Goal: Information Seeking & Learning: Check status

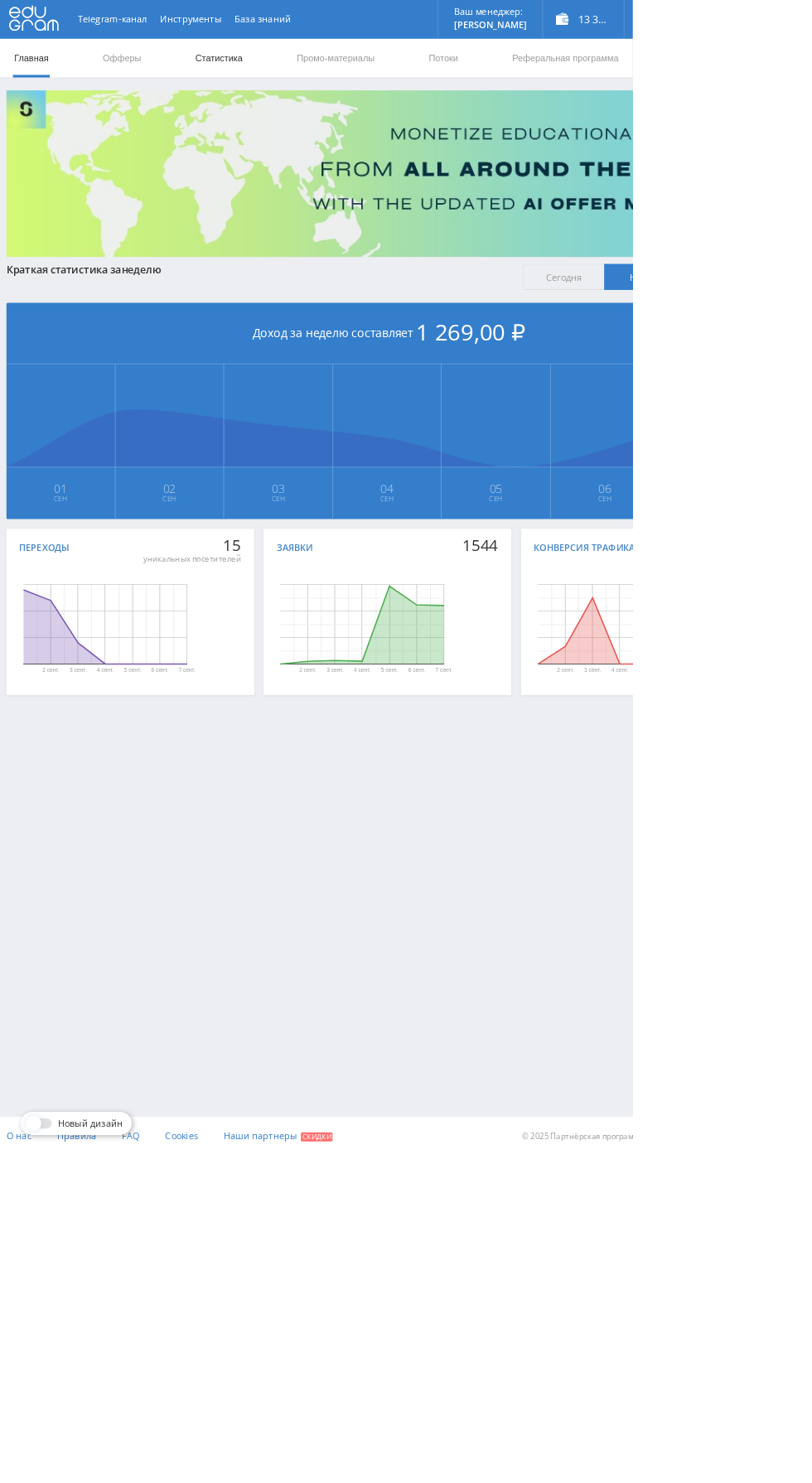
click at [282, 74] on link "Статистика" at bounding box center [280, 74] width 65 height 49
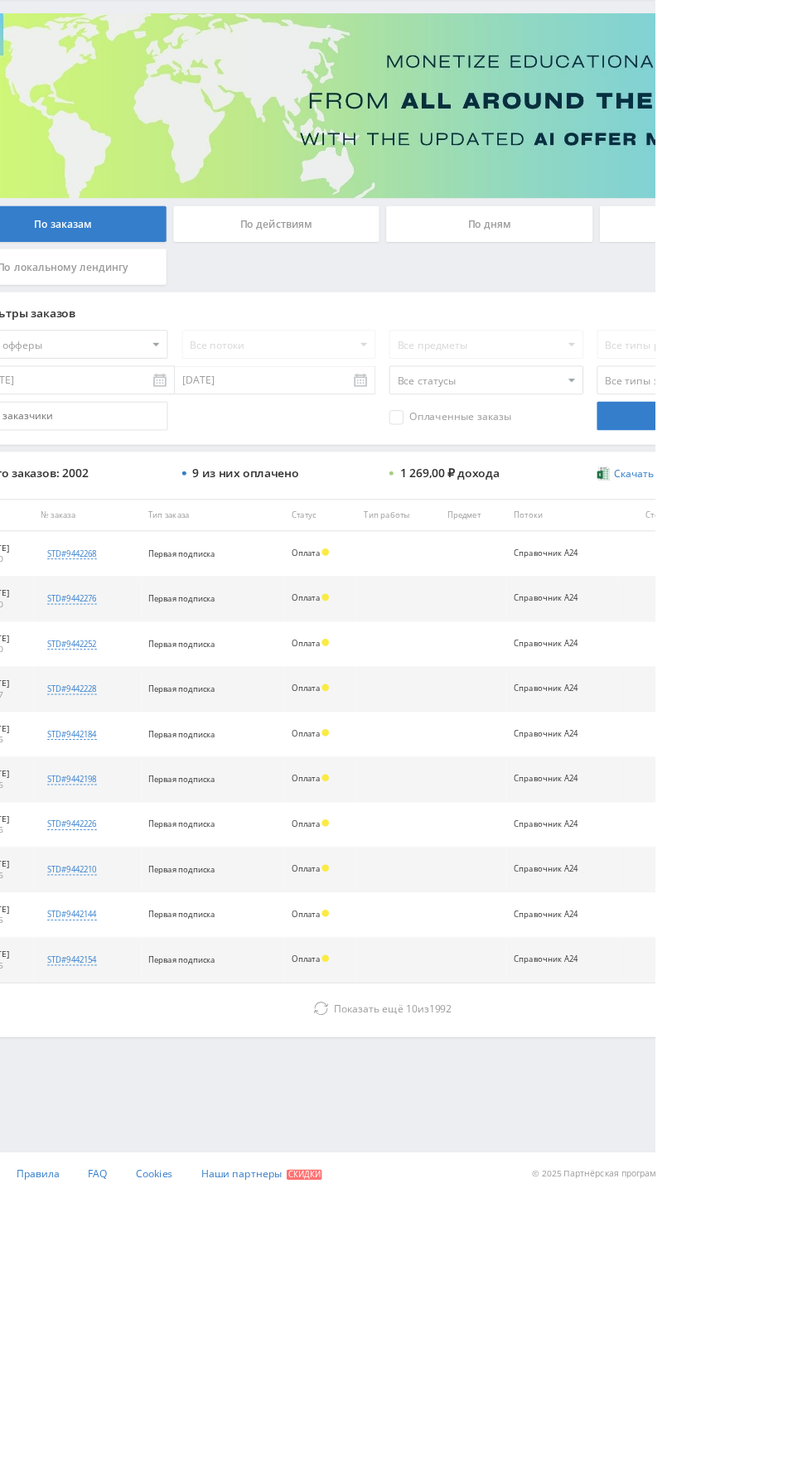
click at [651, 347] on div "По дням" at bounding box center [619, 359] width 238 height 41
click at [0, 0] on input "По дням" at bounding box center [0, 0] width 0 height 0
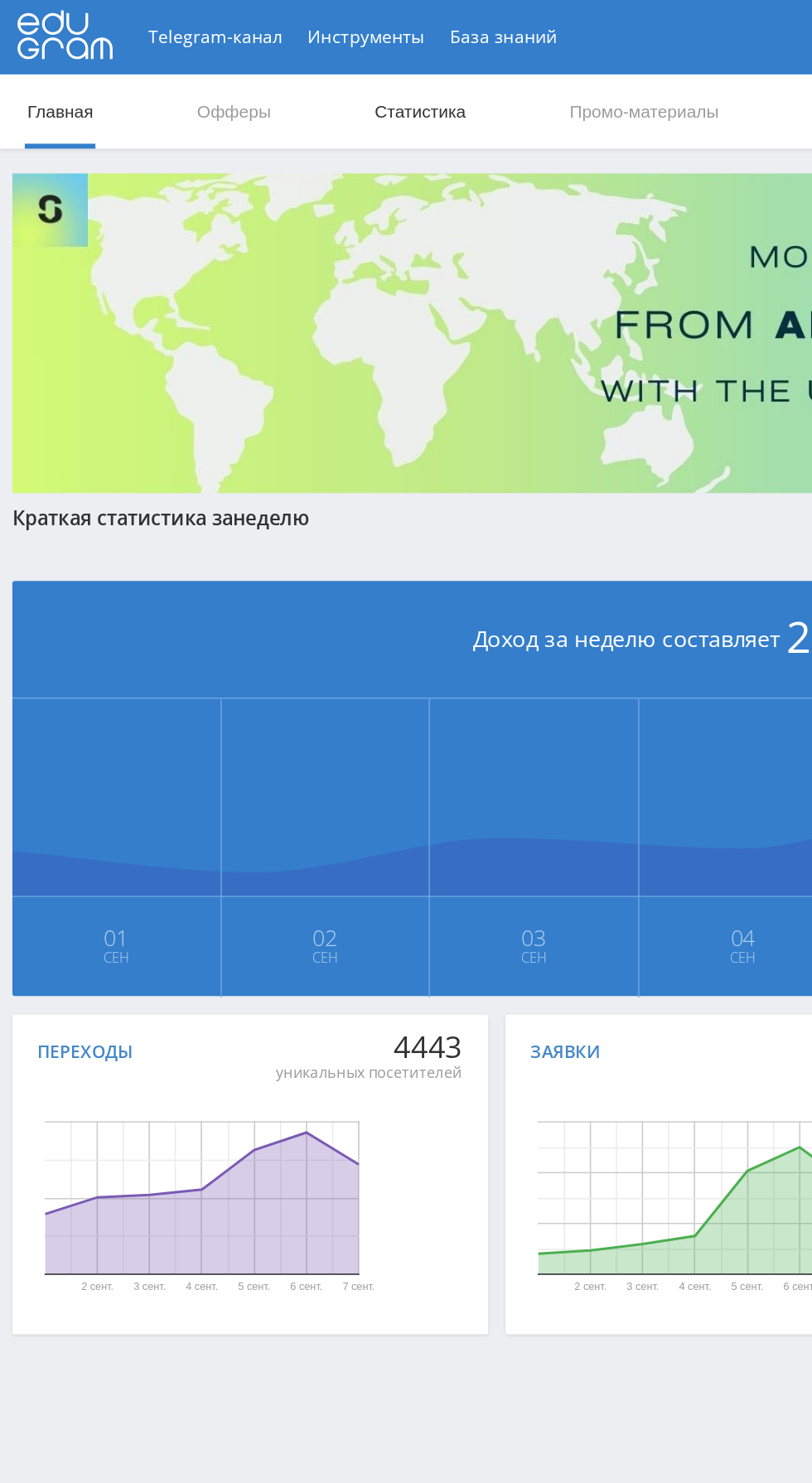
click at [281, 68] on link "Статистика" at bounding box center [280, 74] width 65 height 49
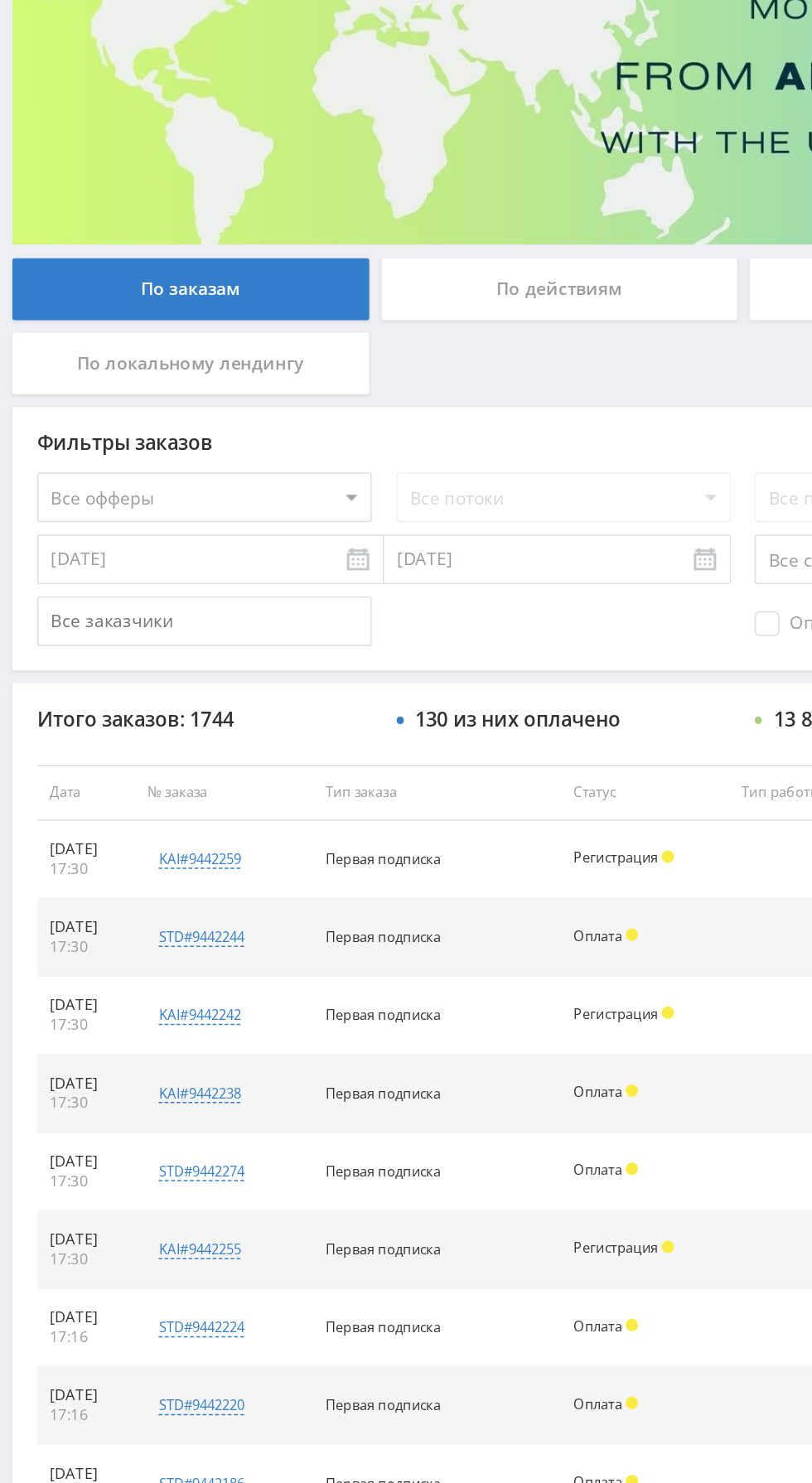
click at [199, 495] on select "Все офферы MyStylus MyStylus - Revshare Кампус AI Studybay Автор24 Studybay Bra…" at bounding box center [136, 498] width 224 height 33
select select "376"
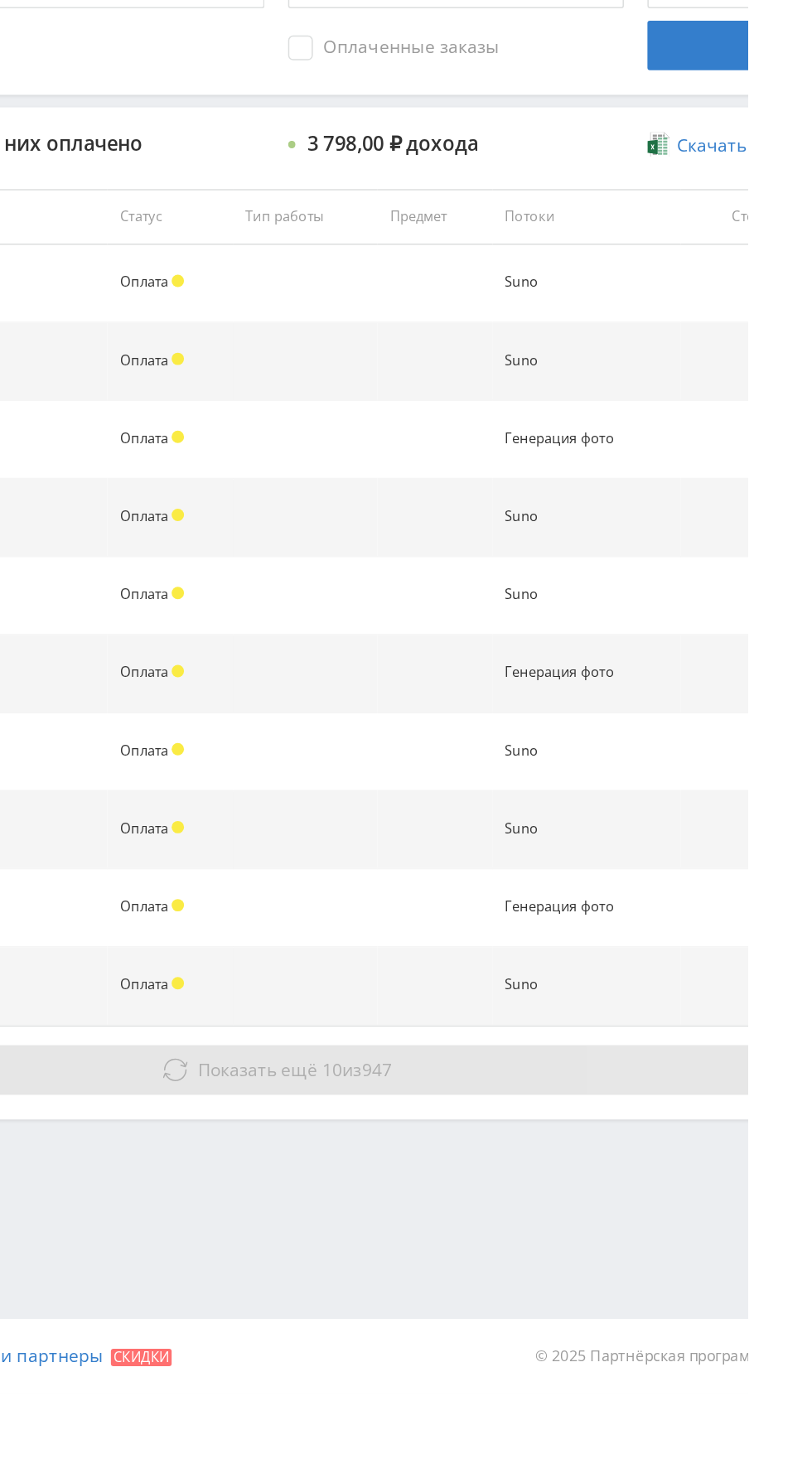
click at [647, 1273] on button "Показать ещё 10 из 947" at bounding box center [496, 1267] width 944 height 33
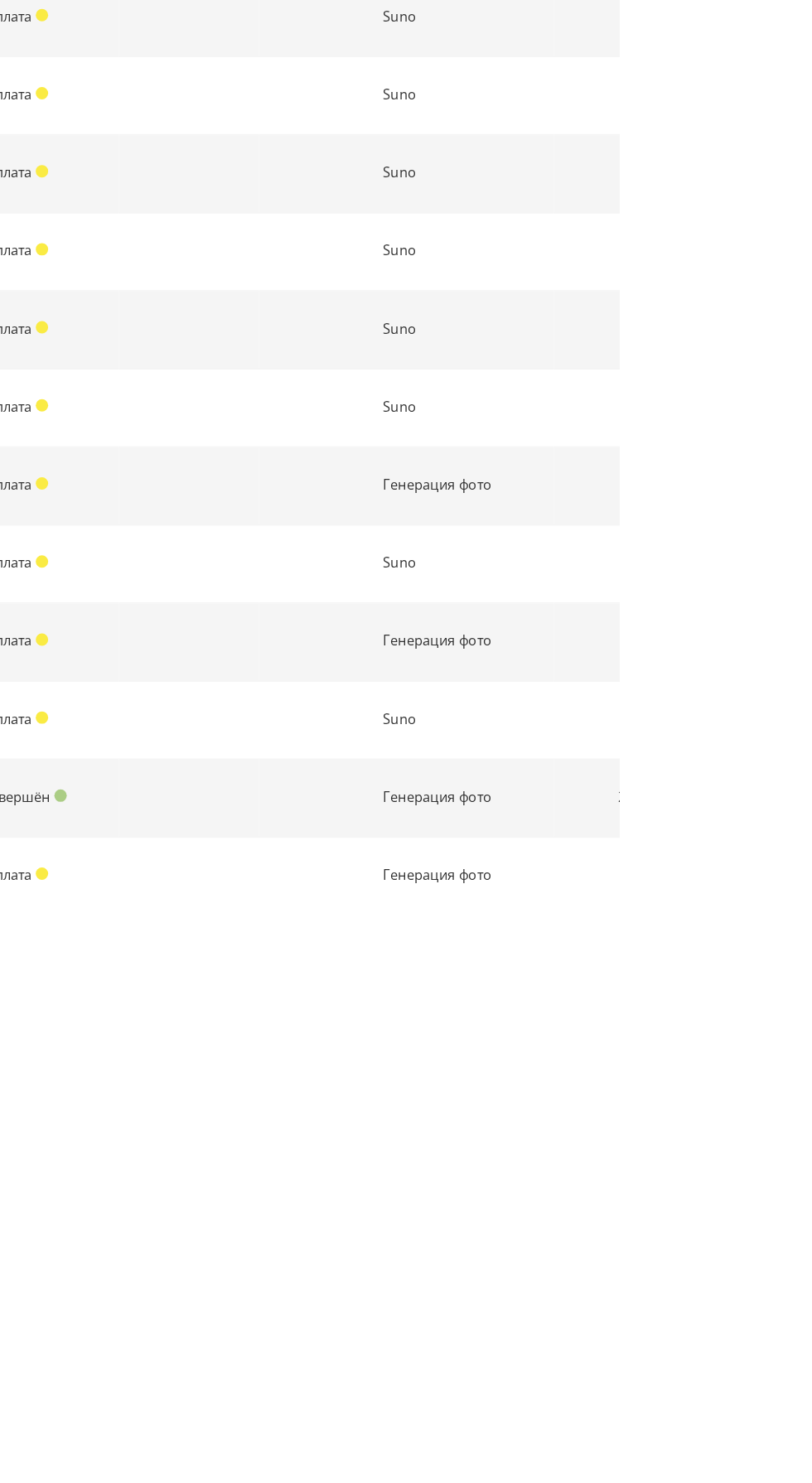
scroll to position [413, 0]
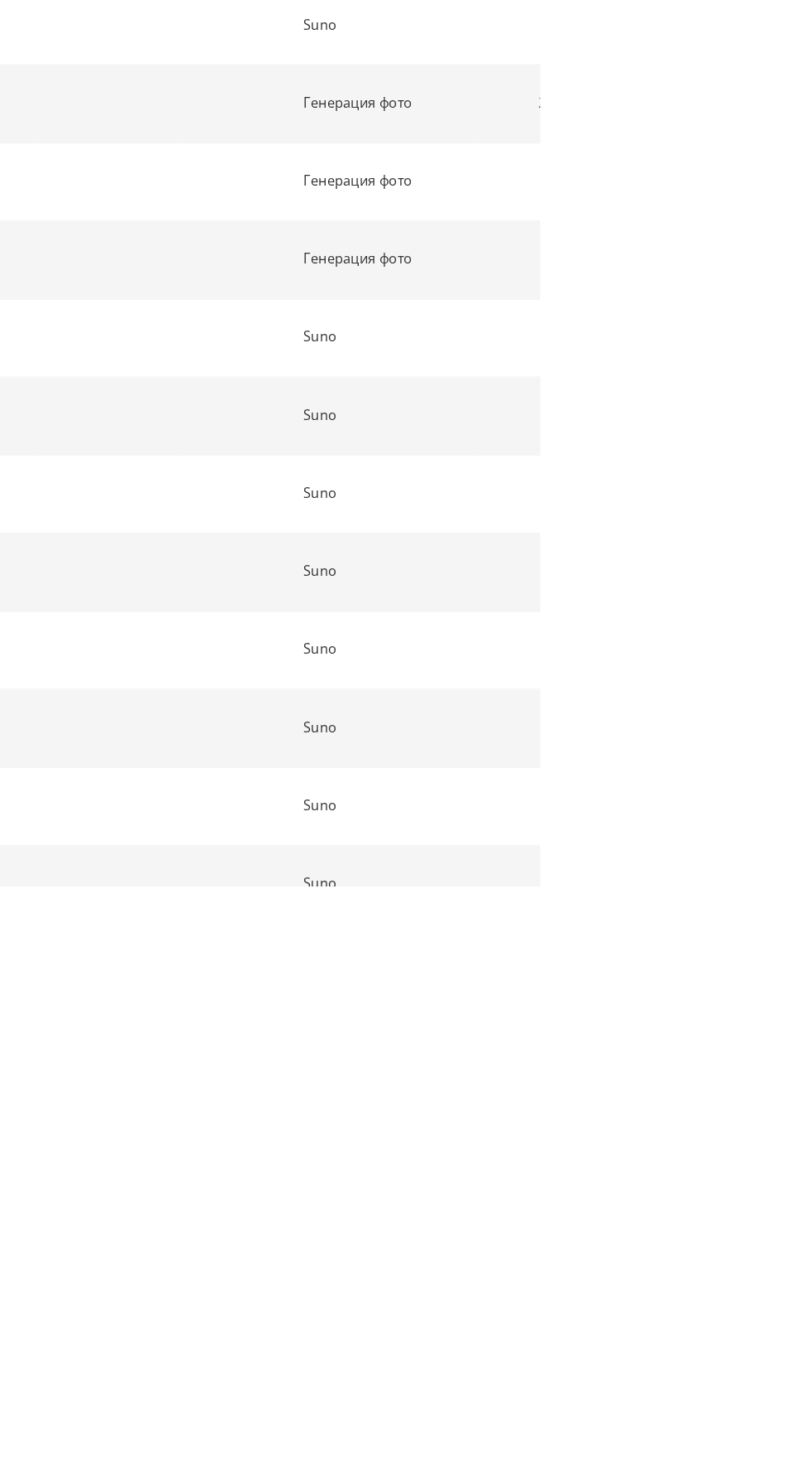
scroll to position [880, 0]
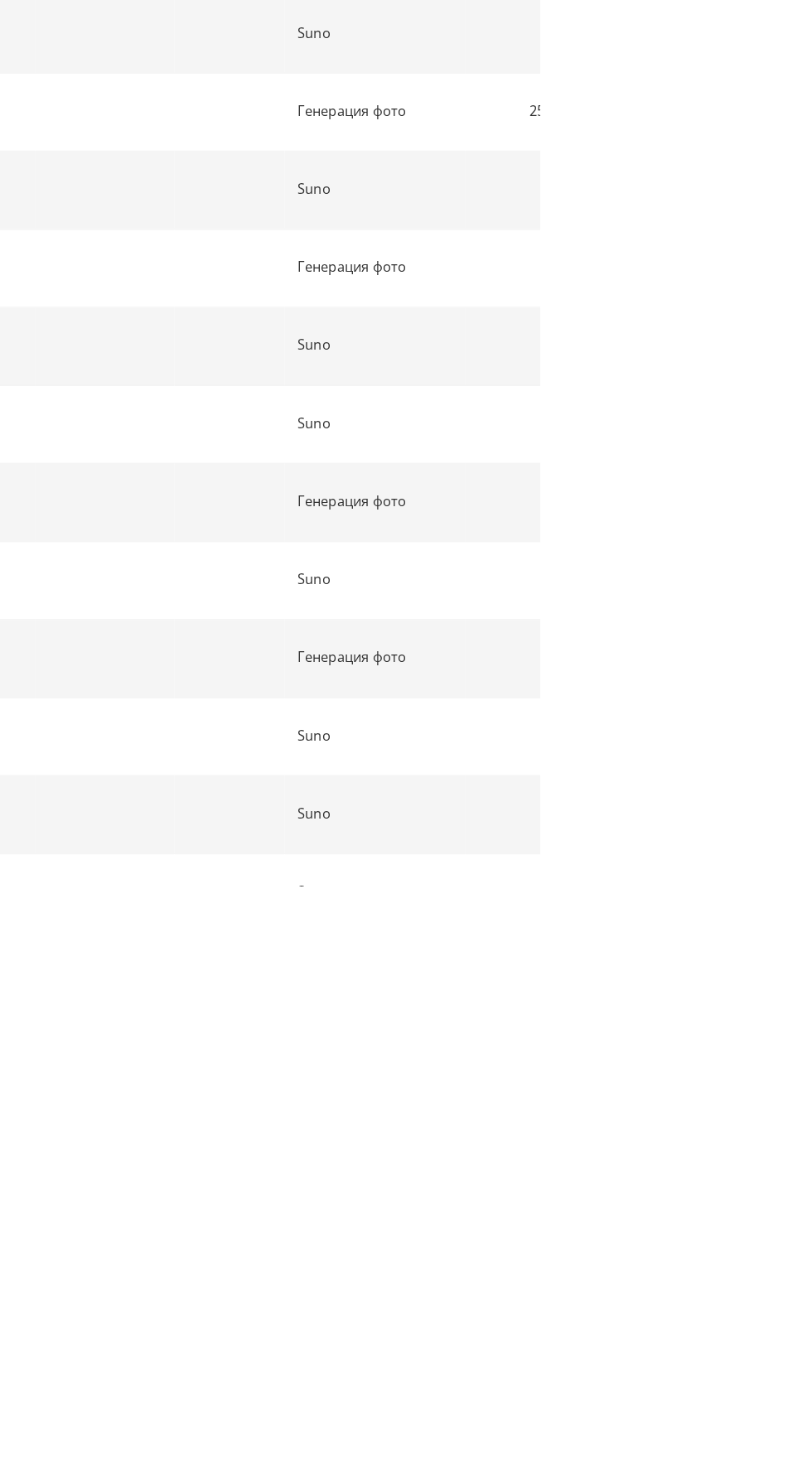
scroll to position [1868, 0]
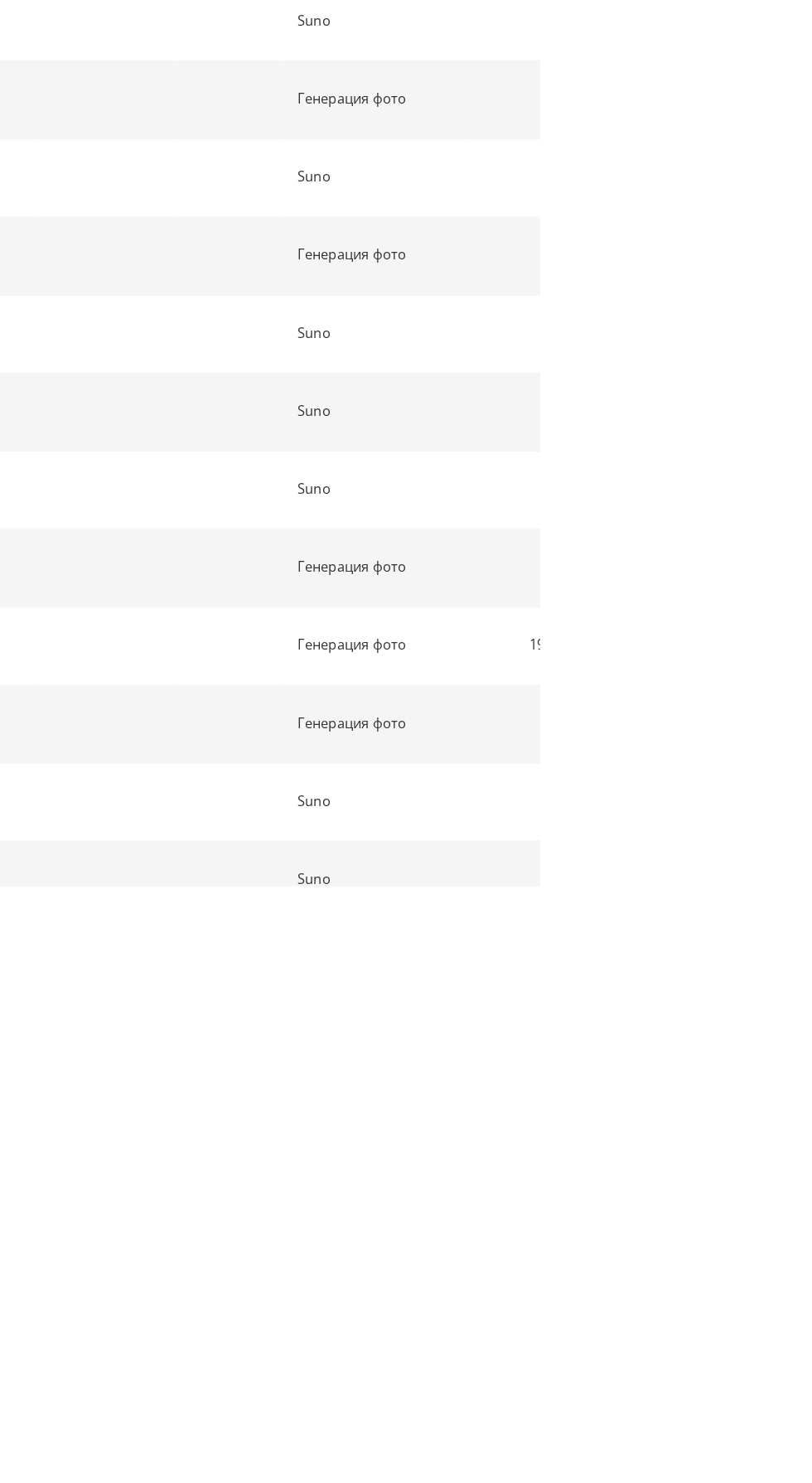
scroll to position [2335, 0]
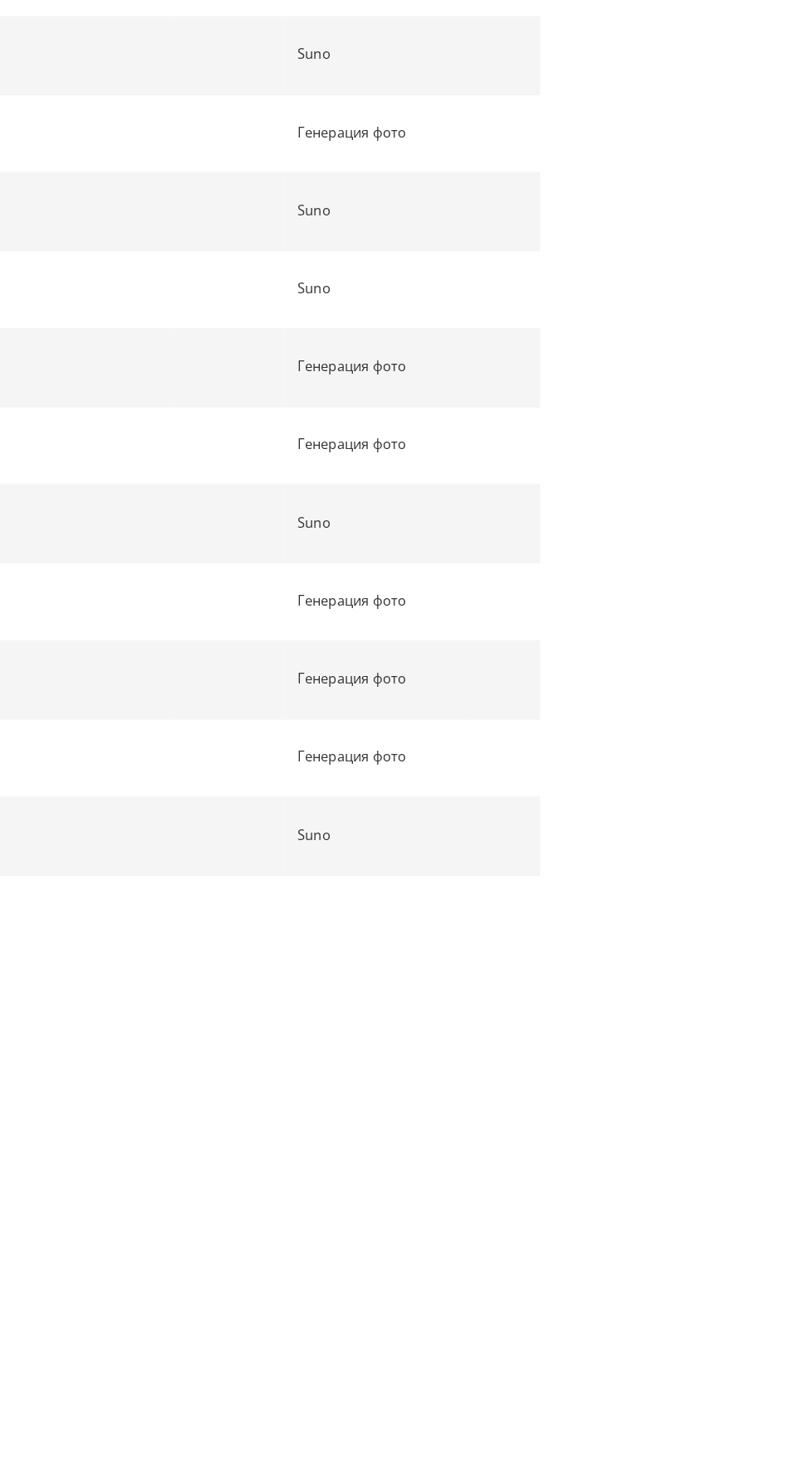
scroll to position [2804, 0]
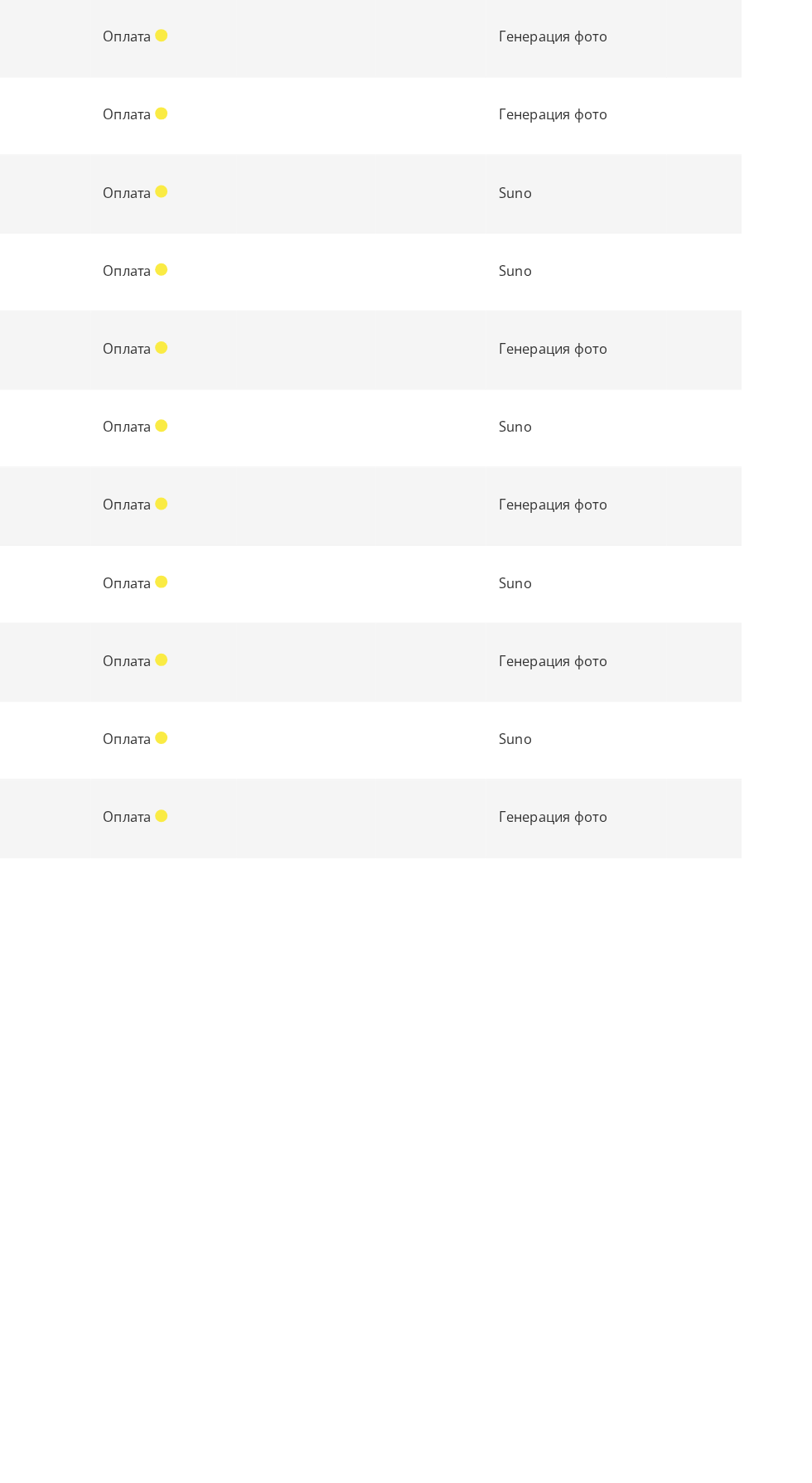
scroll to position [3218, 0]
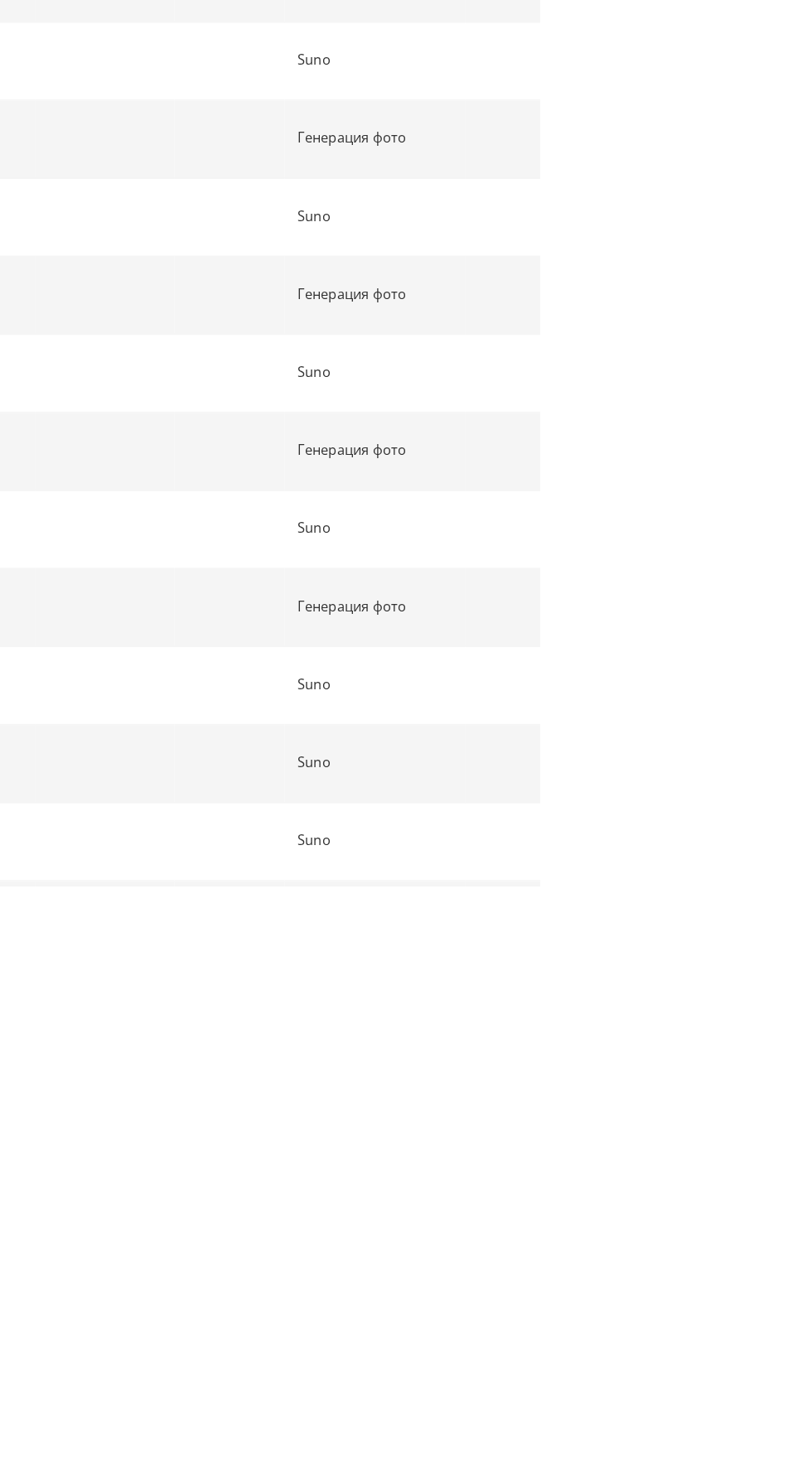
scroll to position [3471, 0]
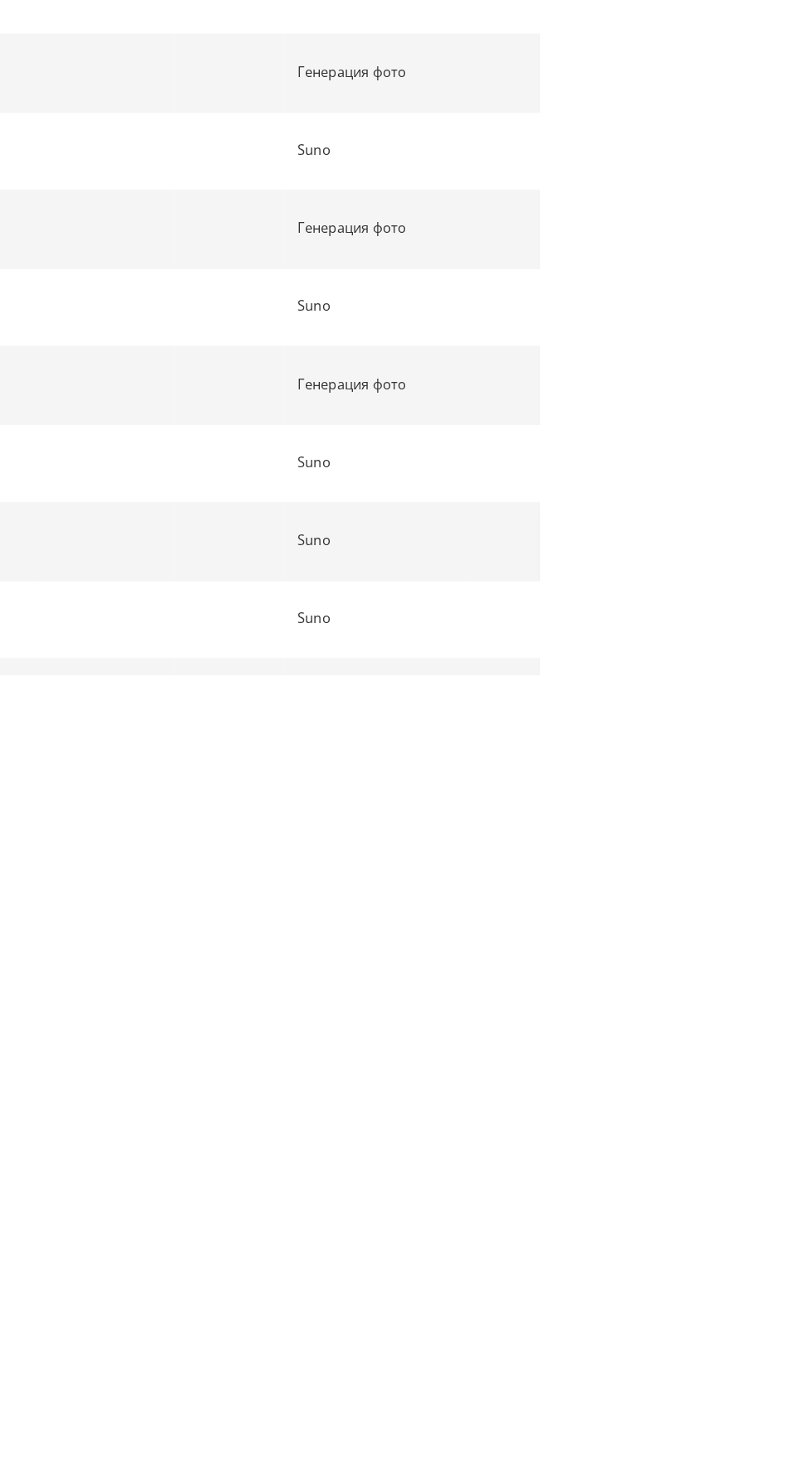
scroll to position [3539, 0]
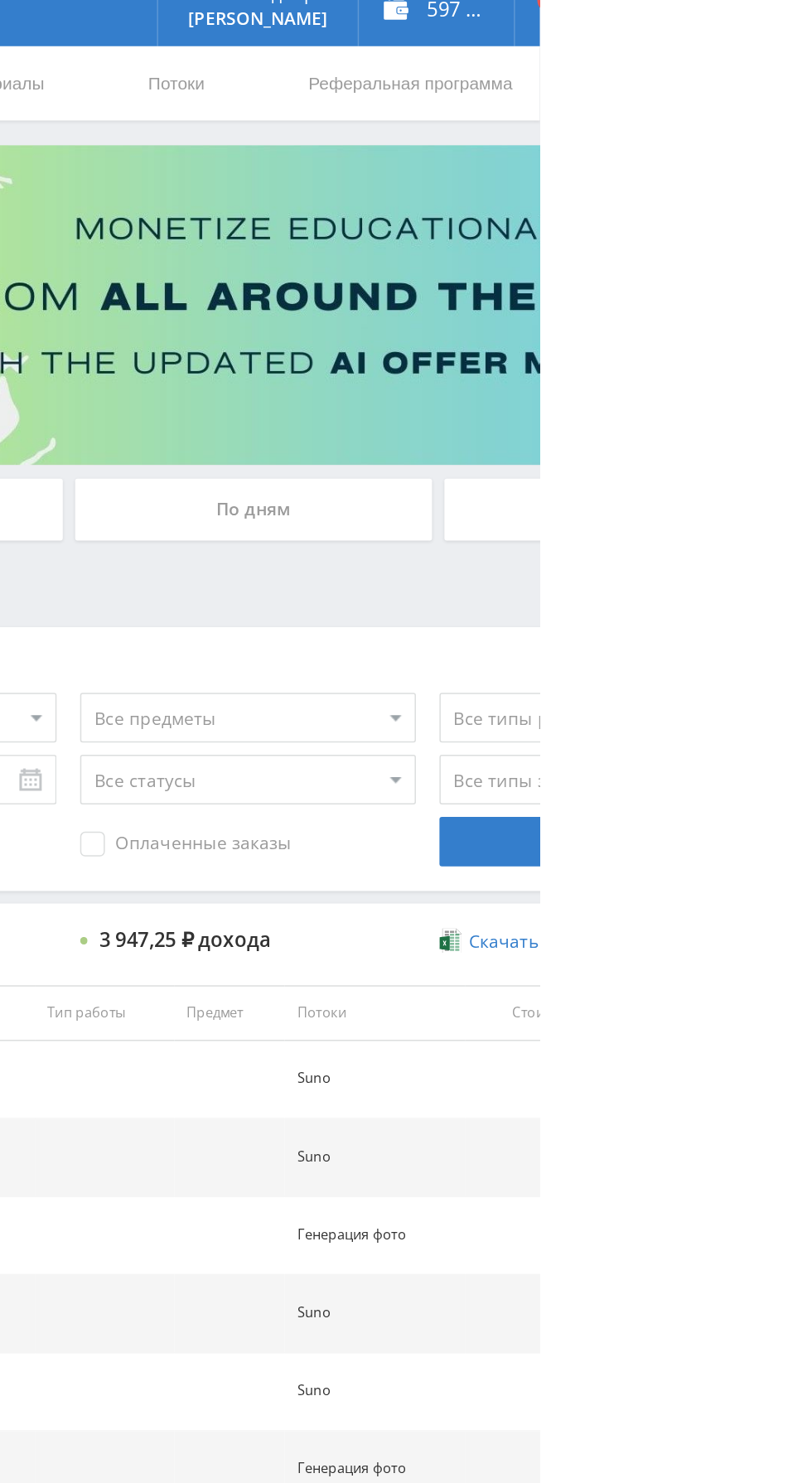
scroll to position [0, 0]
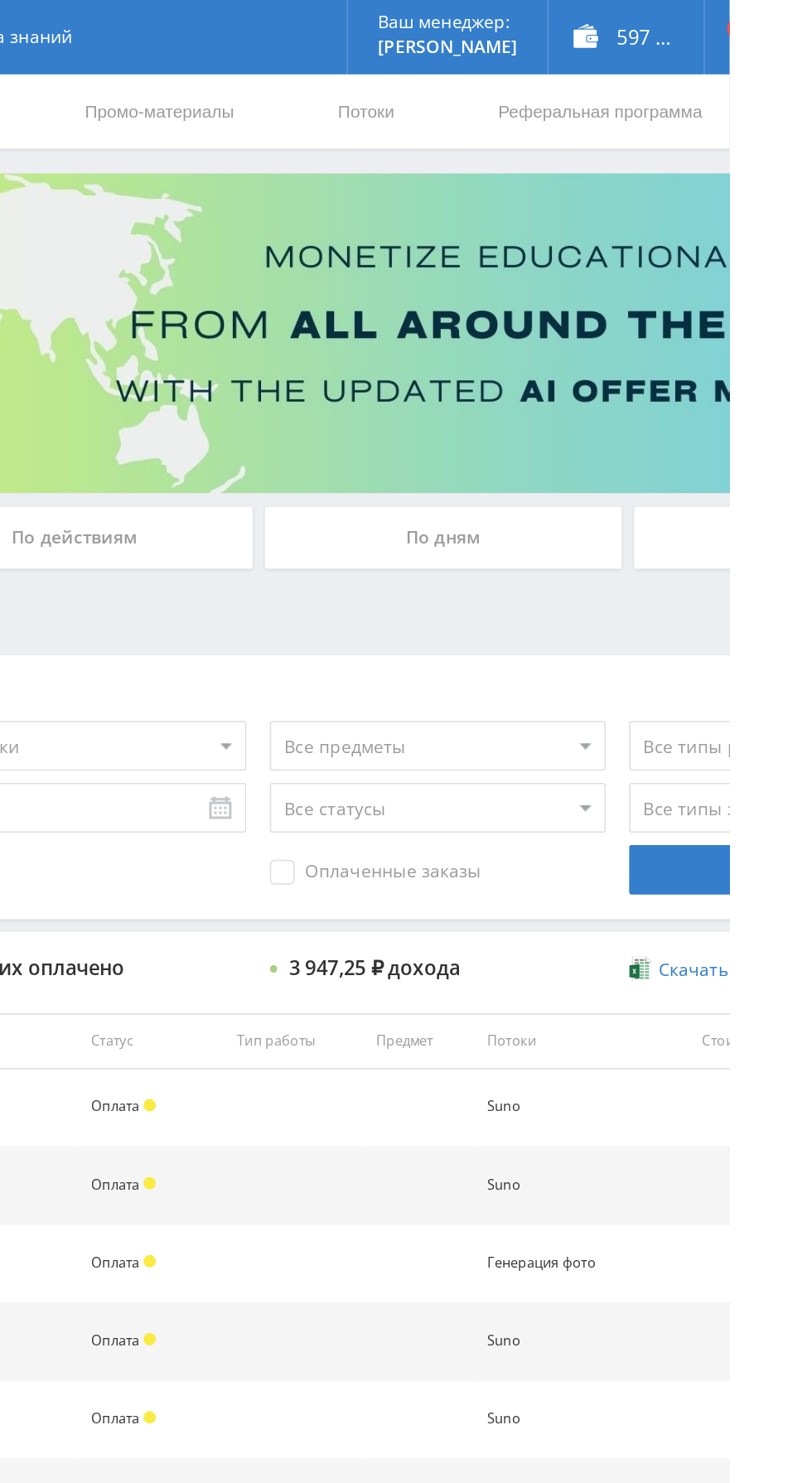
click at [602, 575] on span "Оплаченные заказы" at bounding box center [575, 583] width 141 height 16
click at [0, 0] on input "Оплаченные заказы" at bounding box center [0, 0] width 0 height 0
